Goal: Obtain resource: Download file/media

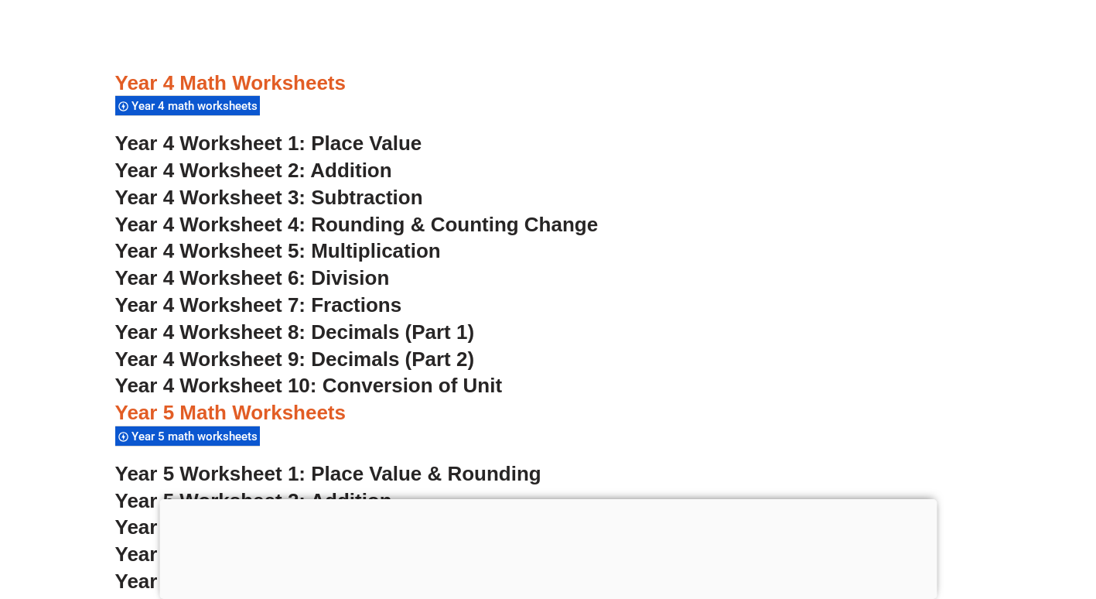
scroll to position [2785, 0]
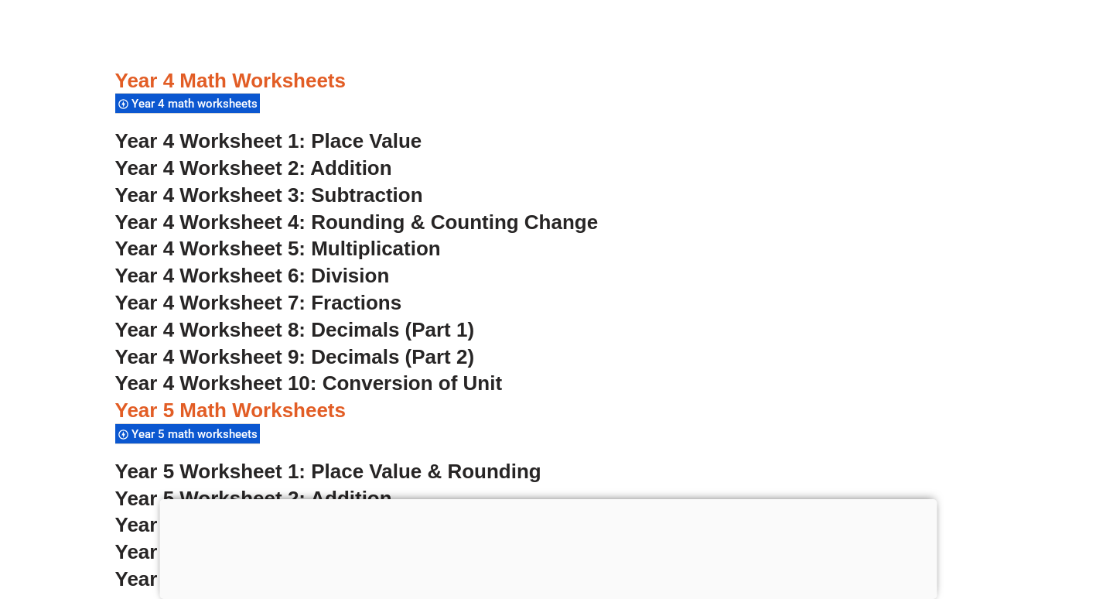
click at [397, 135] on span "Year 4 Worksheet 1: Place Value" at bounding box center [268, 140] width 307 height 23
click at [559, 220] on span "Year 4 Worksheet 4: Rounding & Counting Change" at bounding box center [356, 221] width 483 height 23
click at [453, 328] on span "Year 4 Worksheet 8: Decimals (Part 1)" at bounding box center [295, 329] width 360 height 23
click at [431, 355] on span "Year 4 Worksheet 9: Decimals (Part 2)" at bounding box center [295, 356] width 360 height 23
click at [367, 160] on span "Year 4 Worksheet 2: Addition" at bounding box center [253, 167] width 277 height 23
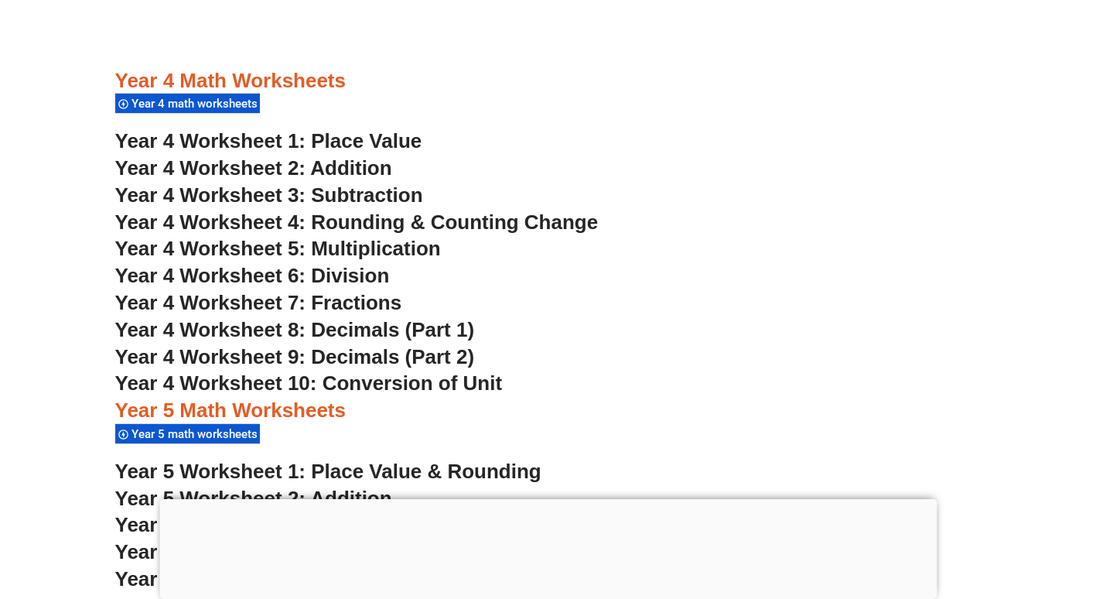
click at [384, 195] on span "Year 4 Worksheet 3: Subtraction" at bounding box center [269, 194] width 308 height 23
click at [404, 217] on span "Year 4 Worksheet 4: Rounding & Counting Change" at bounding box center [356, 221] width 483 height 23
click at [351, 240] on span "Year 4 Worksheet 5: Multiplication" at bounding box center [278, 248] width 326 height 23
click at [371, 272] on span "Year 4 Worksheet 6: Division" at bounding box center [252, 275] width 275 height 23
click at [365, 304] on span "Year 4 Worksheet 7: Fractions" at bounding box center [258, 302] width 287 height 23
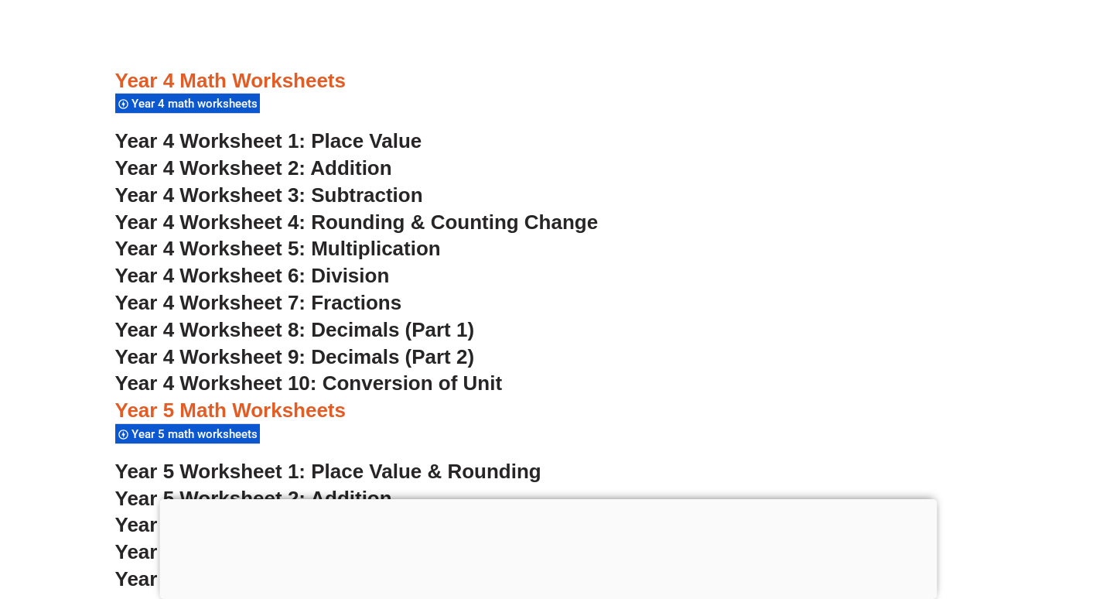
click at [369, 384] on span "Year 4 Worksheet 10: Conversion of Unit" at bounding box center [309, 382] width 388 height 23
